Goal: Information Seeking & Learning: Learn about a topic

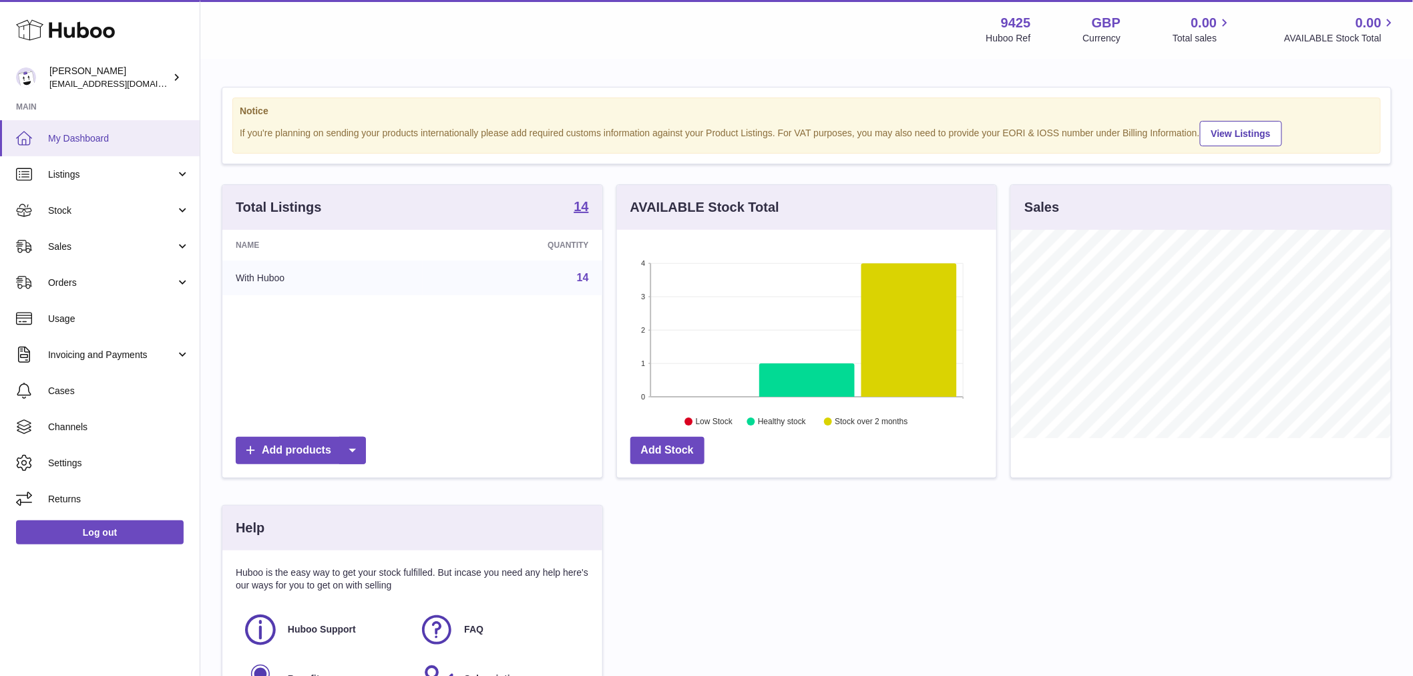
scroll to position [208, 379]
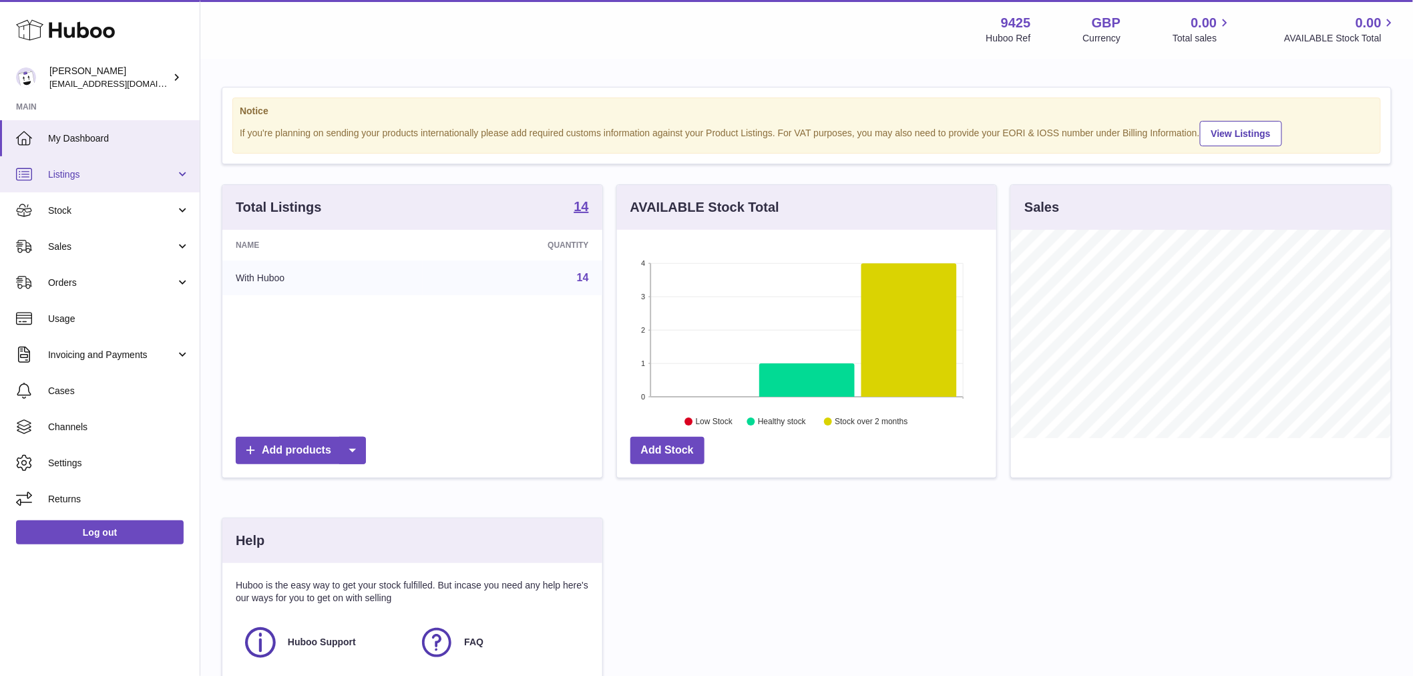
click at [156, 174] on span "Listings" at bounding box center [112, 174] width 128 height 13
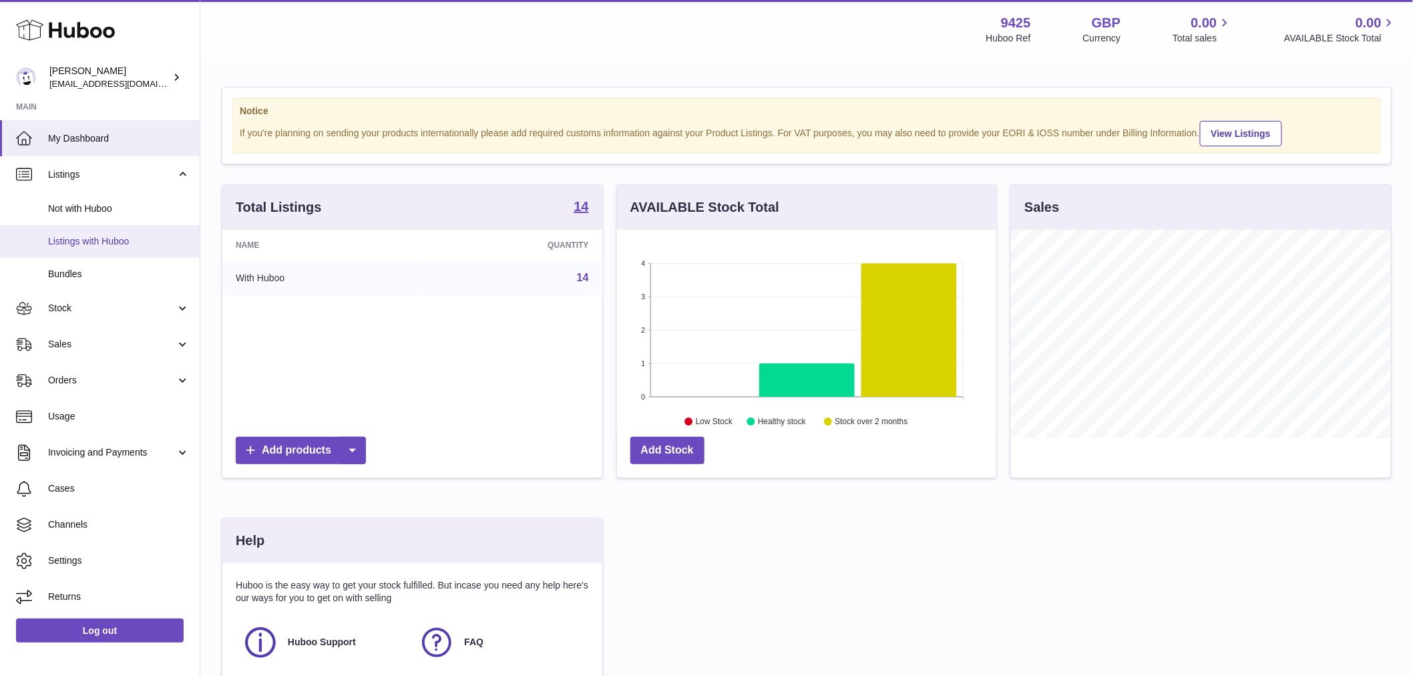
click at [128, 240] on span "Listings with Huboo" at bounding box center [119, 241] width 142 height 13
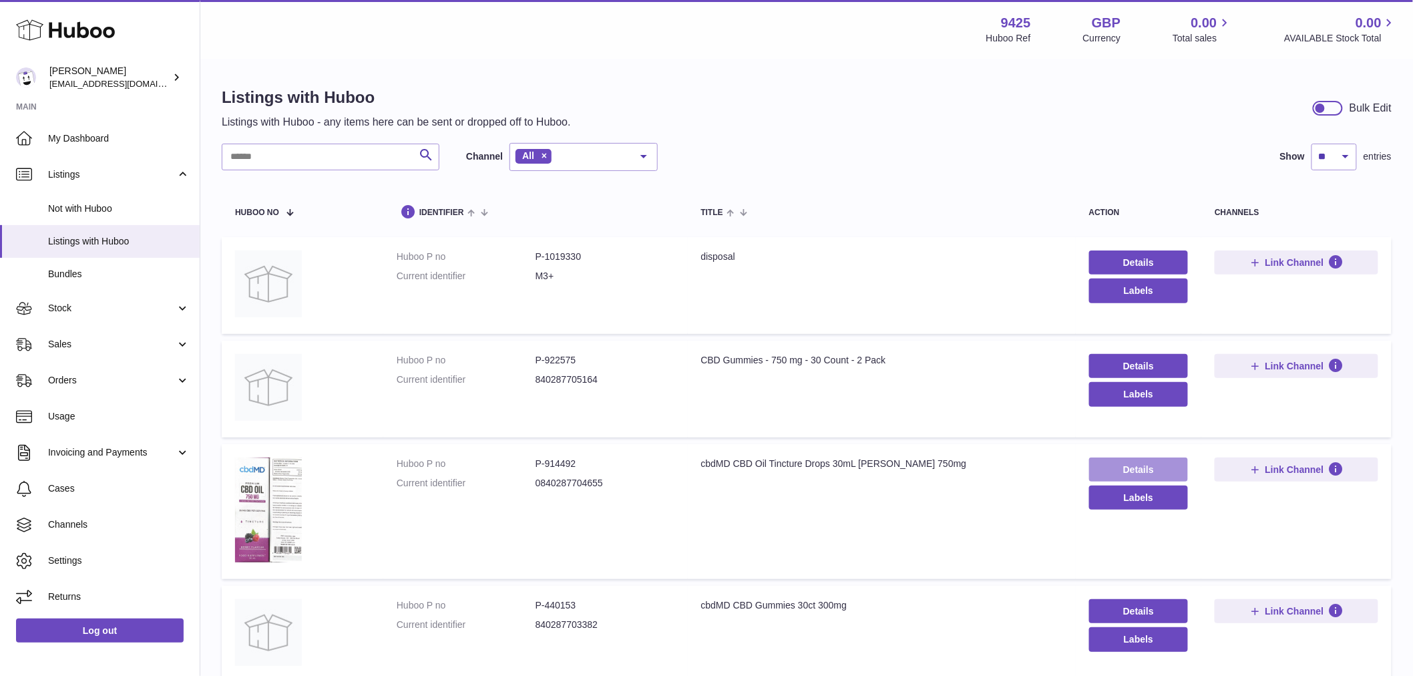
click at [1096, 457] on link "Details" at bounding box center [1138, 469] width 99 height 24
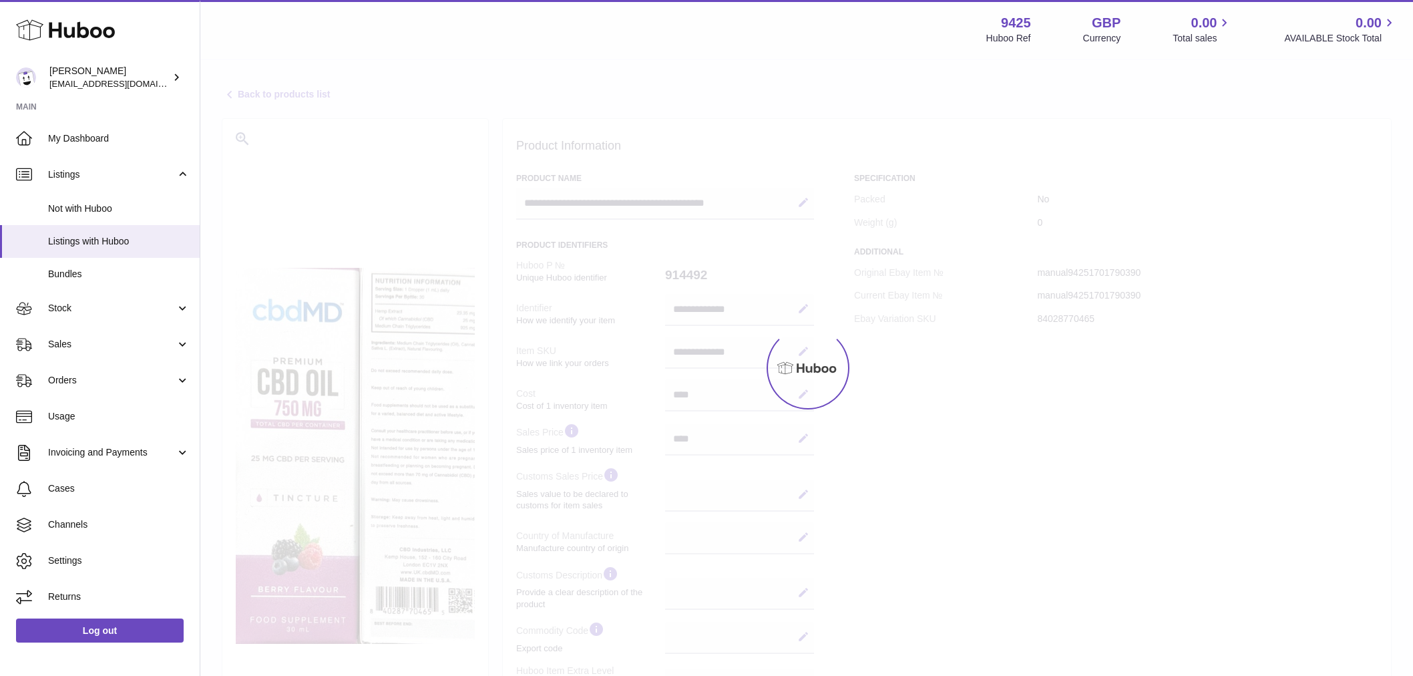
select select
select select "****"
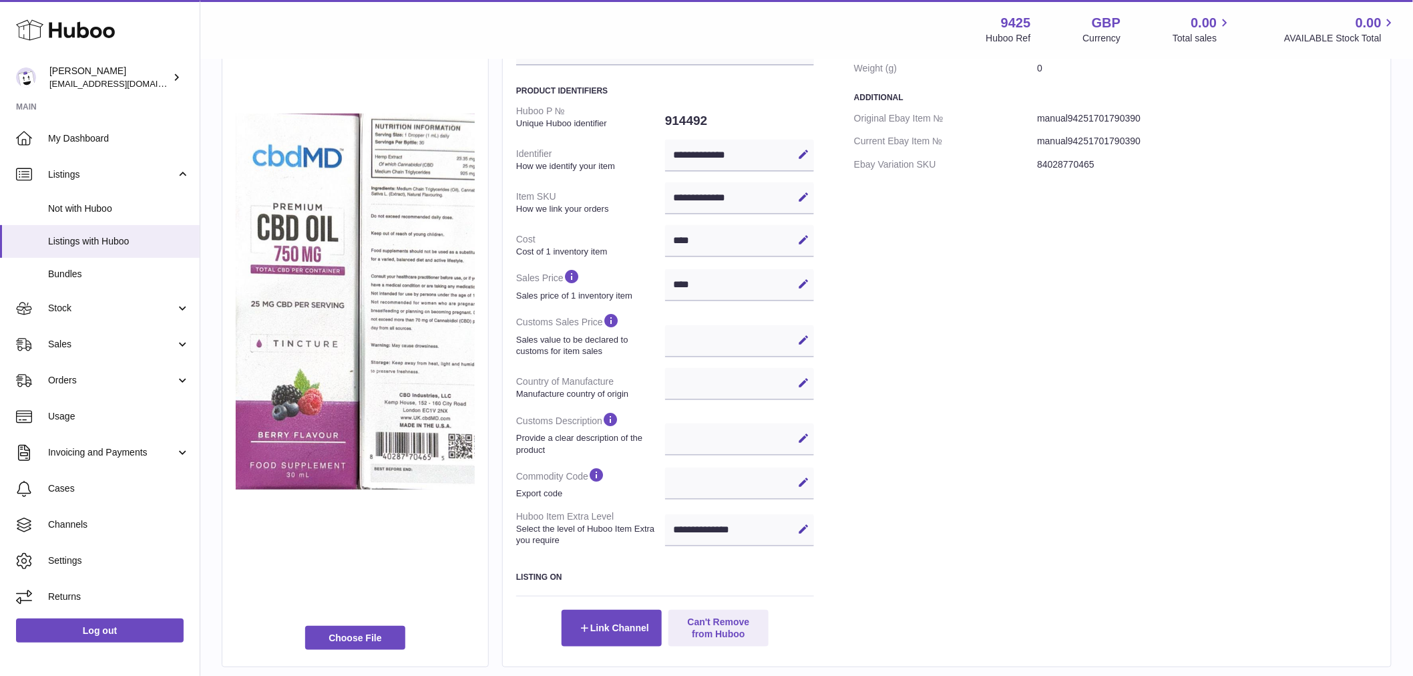
scroll to position [250, 0]
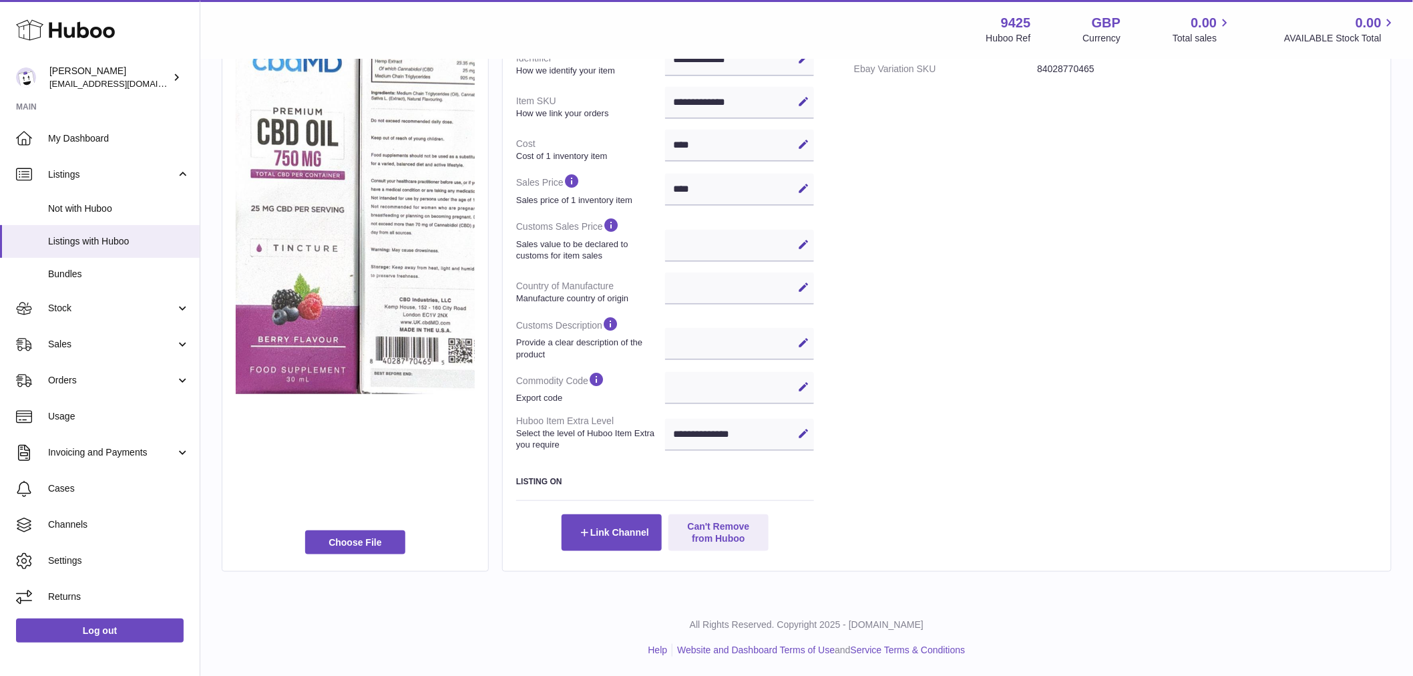
click at [563, 479] on h3 "Listing On" at bounding box center [665, 481] width 298 height 11
